Goal: Communication & Community: Connect with others

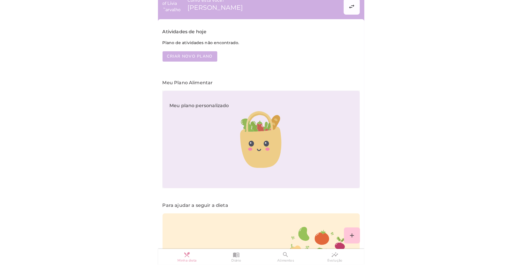
scroll to position [88, 0]
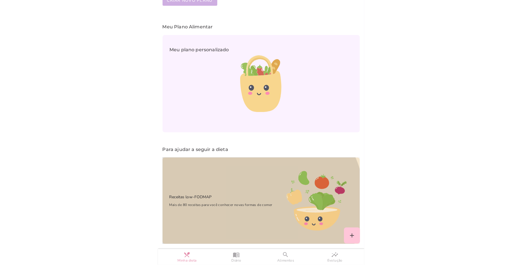
click at [235, 202] on span "Mais de 80 receitas para você conhecer novas formas de comer" at bounding box center [217, 205] width 110 height 6
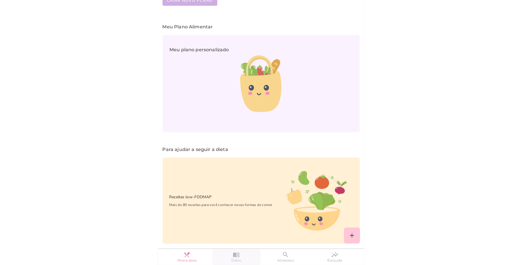
click at [0, 0] on slot "menu_book" at bounding box center [0, 0] width 0 height 0
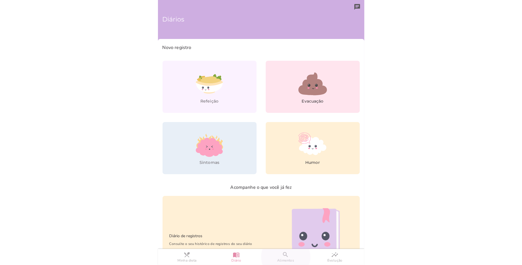
click at [260, 261] on span "Alimentos" at bounding box center [285, 260] width 17 height 5
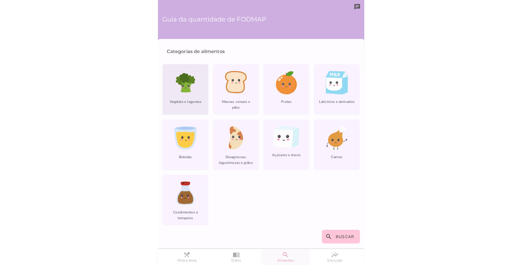
click at [192, 93] on icon at bounding box center [185, 82] width 23 height 23
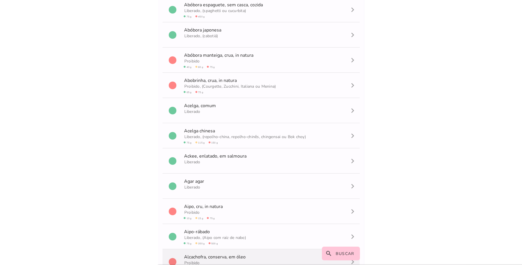
scroll to position [137, 0]
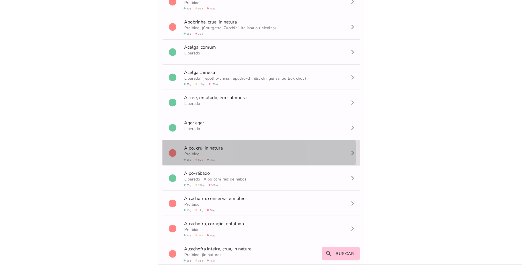
click at [215, 156] on span "Proibido circle 10 g circle 15 g circle 75 g" at bounding box center [203, 156] width 41 height 13
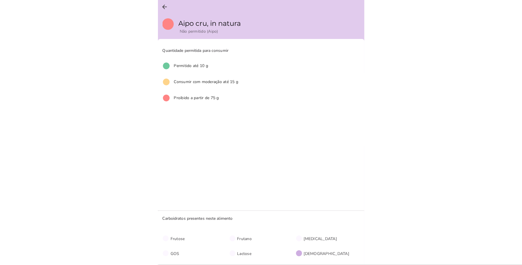
scroll to position [0, 0]
click at [166, 2] on button "arrow_back" at bounding box center [165, 7] width 14 height 14
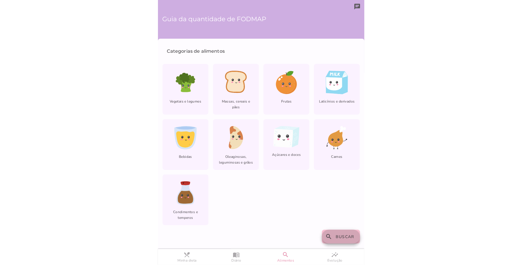
click at [0, 0] on slot "search" at bounding box center [0, 0] width 0 height 0
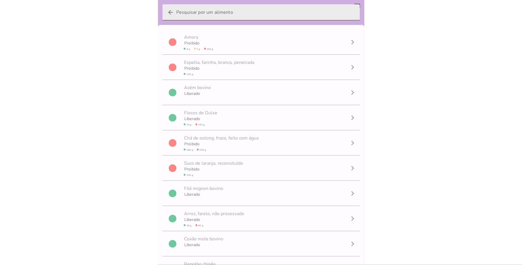
click at [168, 11] on icon "arrow_back" at bounding box center [170, 12] width 7 height 7
click at [176, 11] on input "arrow_back" at bounding box center [265, 12] width 179 height 16
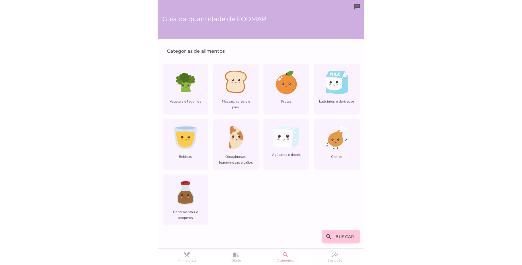
click at [260, 254] on link "insights Evolução" at bounding box center [334, 257] width 49 height 16
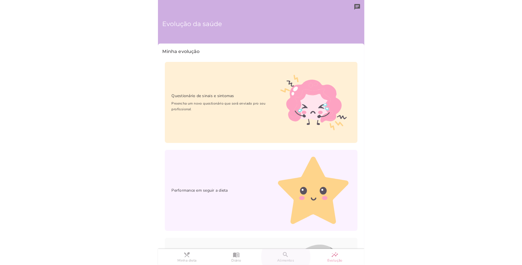
click at [260, 257] on link "search Alimentos" at bounding box center [285, 257] width 49 height 16
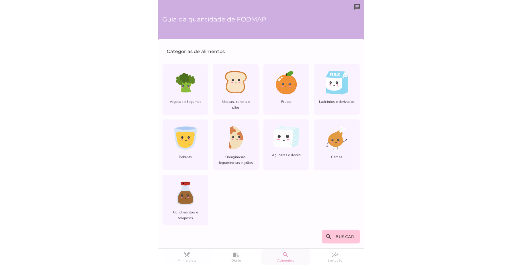
click at [187, 261] on span "Minha dieta" at bounding box center [186, 260] width 19 height 5
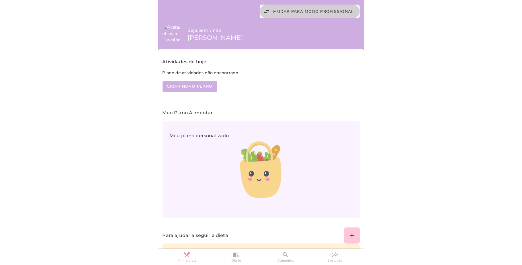
click at [260, 14] on button "swap_horiz Mudar para modo profissional" at bounding box center [310, 12] width 100 height 14
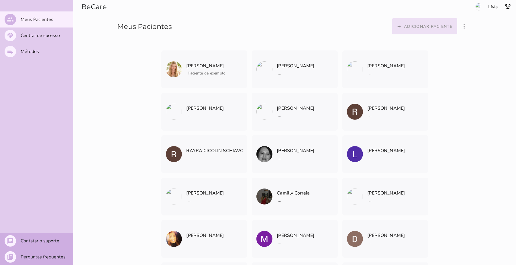
click at [0, 0] on slot "Adicionar paciente" at bounding box center [0, 0] width 0 height 0
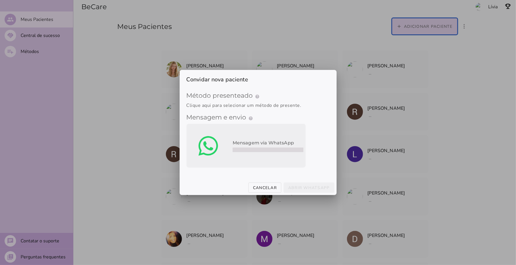
type mwc-select "qGWdic9wsspFTTUrrVGn"
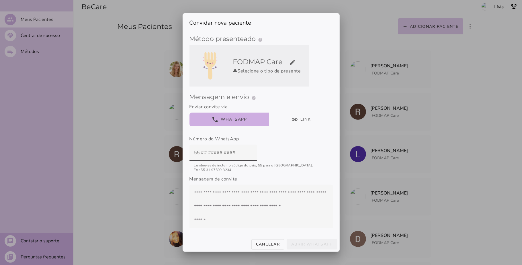
click at [260, 64] on h5 "FODMAP Care edit" at bounding box center [269, 61] width 73 height 9
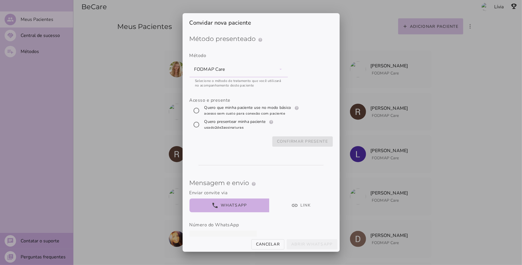
click at [248, 108] on label "Quero que minha paciente use no modo básico help Modo básico Registros e diário…" at bounding box center [252, 110] width 98 height 11
radio input "****"
type mwc-radio "trial-extension"
click at [0, 0] on slot "Confirmar presente" at bounding box center [0, 0] width 0 height 0
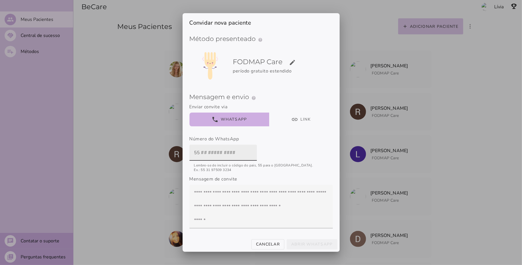
click at [194, 156] on input "text" at bounding box center [223, 153] width 58 height 16
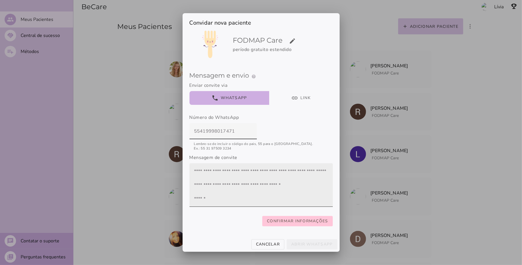
type input "55419998017471"
type mwc-textfield "55419998017471"
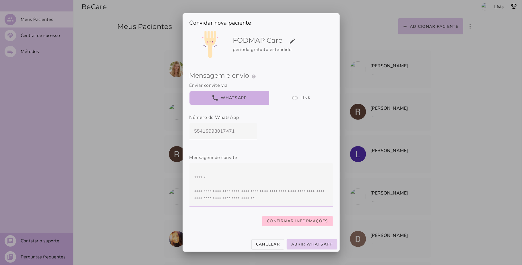
click at [260, 208] on fieldset "Mensagem e envio help Enviar o convite Como funciona o convite? Preencha os dad…" at bounding box center [260, 146] width 143 height 159
click at [260, 218] on span "Confirmar informações" at bounding box center [297, 221] width 61 height 7
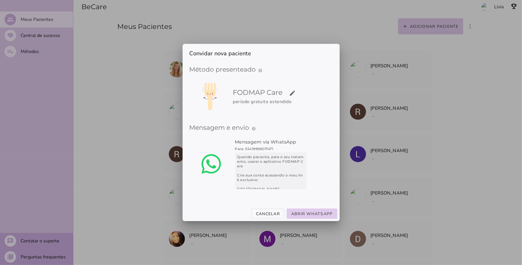
scroll to position [0, 0]
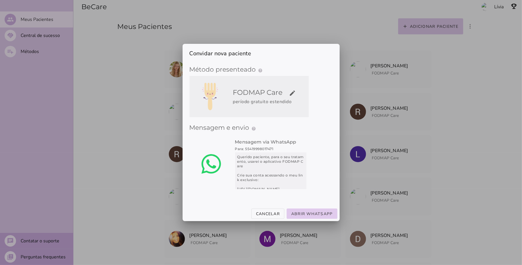
click at [0, 0] on slot "edit" at bounding box center [0, 0] width 0 height 0
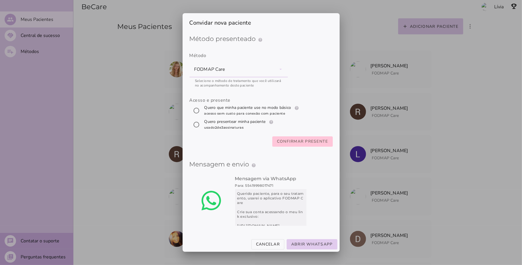
click at [234, 122] on label "Quero presentear minha paciente help Presenteie uma Assinatura Como funciona o …" at bounding box center [239, 124] width 73 height 11
radio input "****"
type mwc-radio "subscription"
click at [0, 0] on slot "Confirmar presente" at bounding box center [0, 0] width 0 height 0
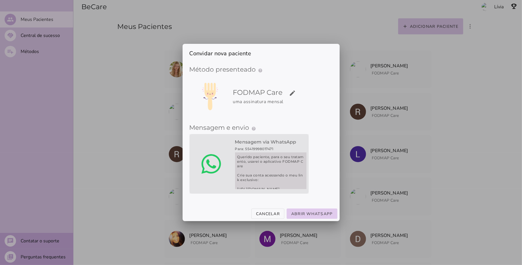
scroll to position [69, 0]
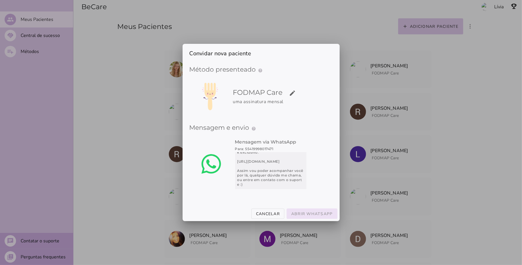
click at [0, 0] on slot "Abrir WhatsApp" at bounding box center [0, 0] width 0 height 0
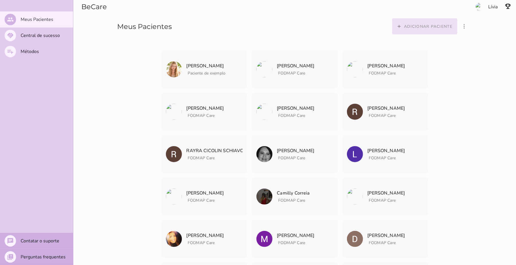
click at [0, 0] on slot "Adicionar paciente" at bounding box center [0, 0] width 0 height 0
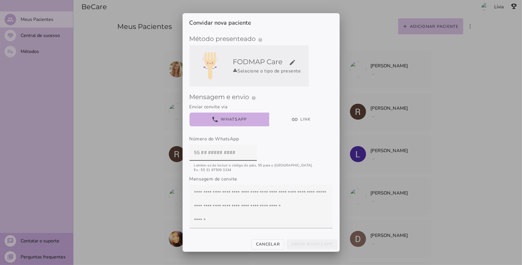
click at [260, 99] on fieldset "Mensagem e envio help Enviar o convite Como funciona o convite? Preencha os dad…" at bounding box center [260, 168] width 143 height 159
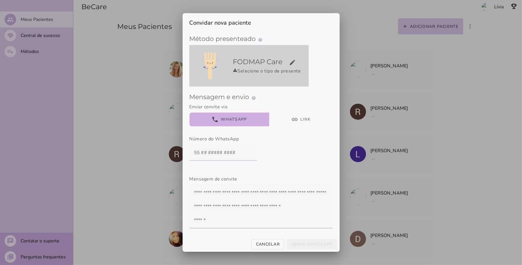
click at [0, 0] on slot "edit" at bounding box center [0, 0] width 0 height 0
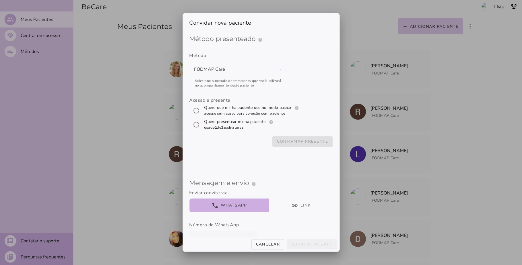
click at [200, 125] on input "[object Object]" at bounding box center [196, 125] width 14 height 14
radio input "****"
type mwc-radio "subscription"
click at [0, 0] on slot "Confirmar presente" at bounding box center [0, 0] width 0 height 0
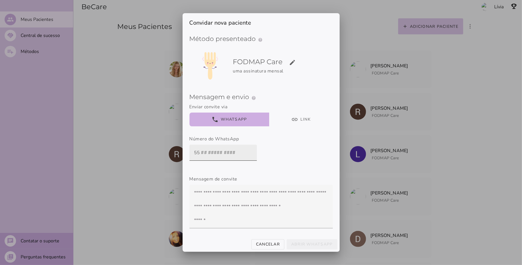
click at [194, 155] on input "text" at bounding box center [223, 153] width 58 height 16
type input "5541998017471"
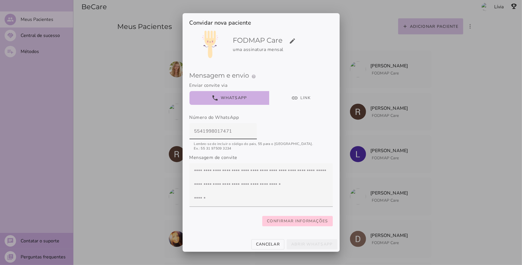
click at [0, 0] on slot "Confirmar informações" at bounding box center [0, 0] width 0 height 0
click at [260, 239] on button "Abrir WhatsApp" at bounding box center [311, 244] width 51 height 10
